Goal: Understand site structure: Understand site structure

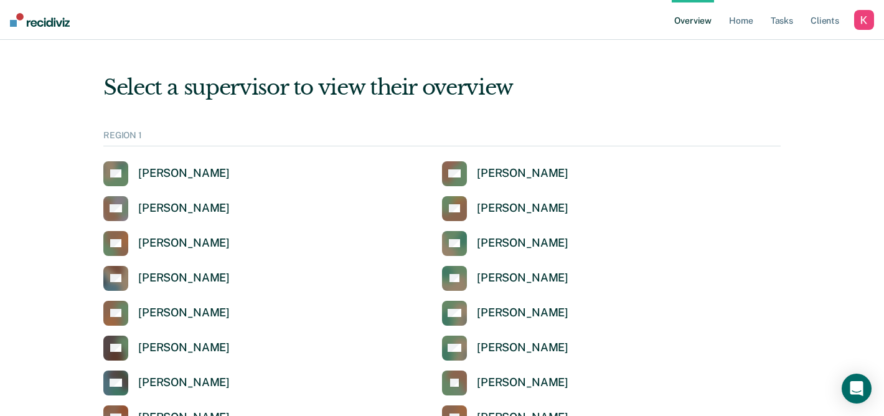
click at [859, 21] on div "button" at bounding box center [864, 20] width 20 height 20
click at [780, 51] on link "Profile" at bounding box center [813, 50] width 100 height 11
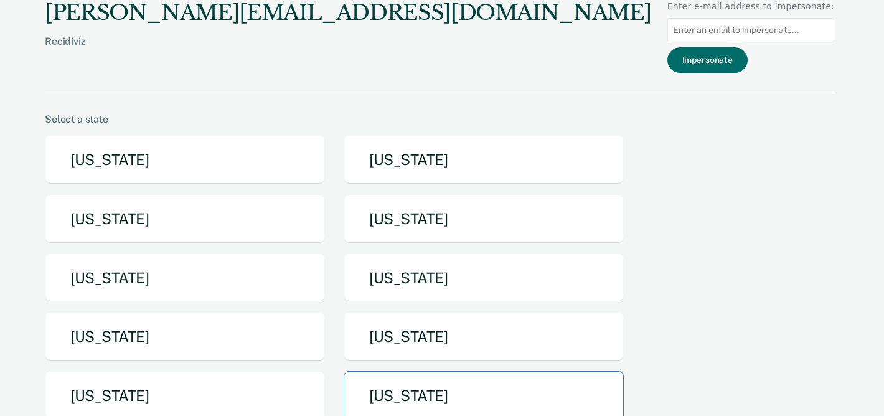
scroll to position [195, 0]
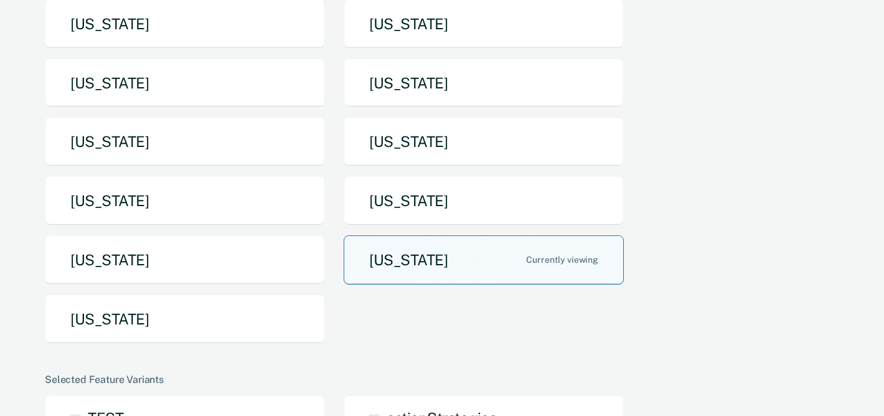
click at [416, 258] on button "[US_STATE]" at bounding box center [483, 259] width 280 height 49
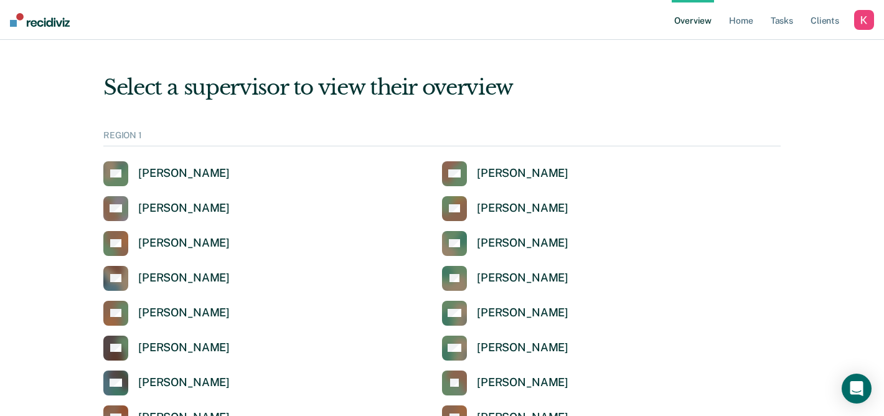
click at [867, 16] on div "button" at bounding box center [864, 20] width 20 height 20
click at [800, 62] on link "How it works" at bounding box center [813, 65] width 100 height 11
click at [789, 19] on link "Tasks" at bounding box center [781, 20] width 27 height 40
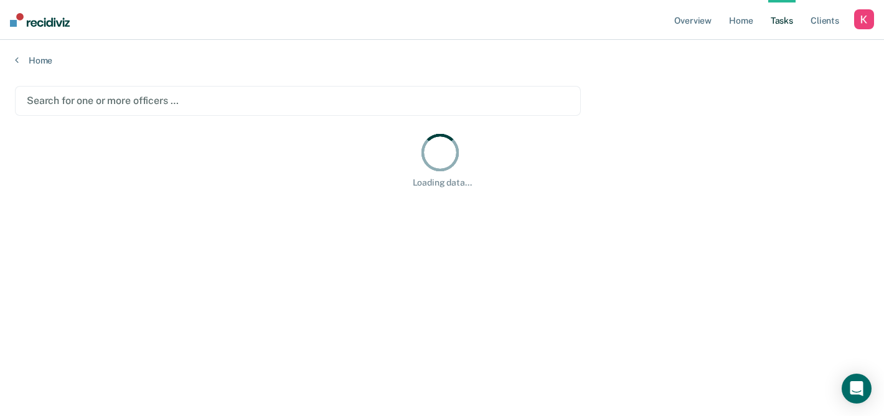
click at [858, 12] on div "button" at bounding box center [864, 19] width 20 height 20
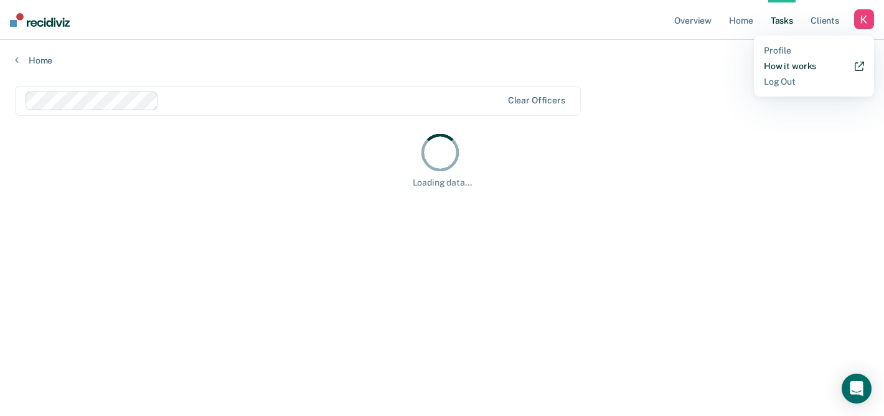
click at [801, 63] on link "How it works" at bounding box center [813, 66] width 100 height 11
